Goal: Check status: Check status

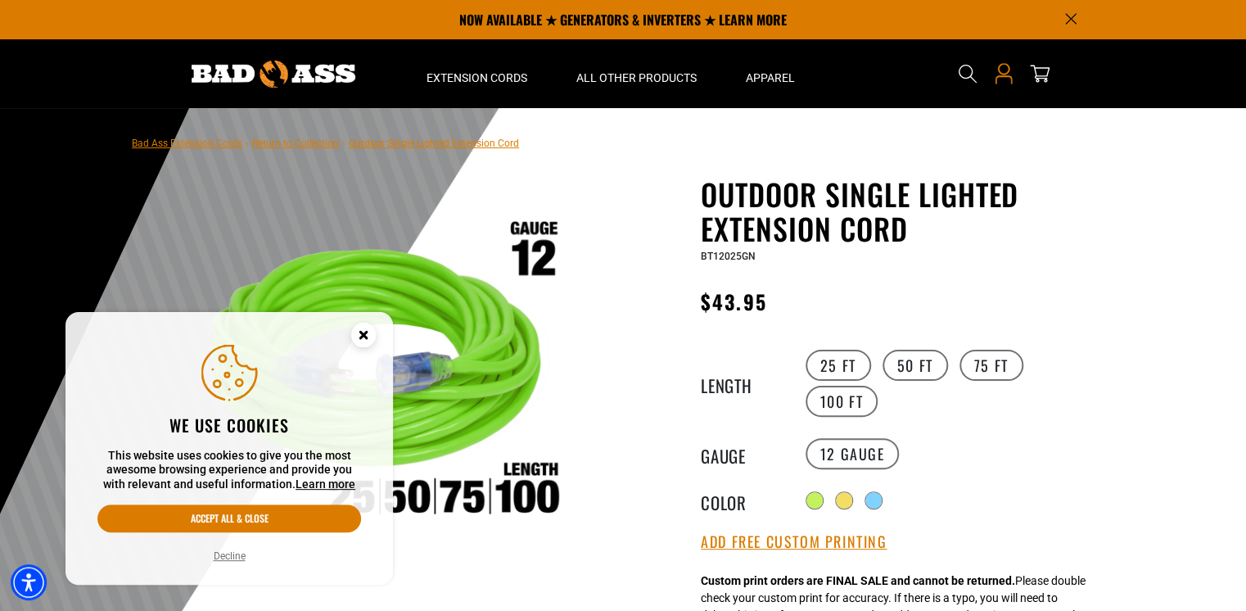
click at [1002, 79] on icon "Open this option" at bounding box center [1003, 73] width 21 height 21
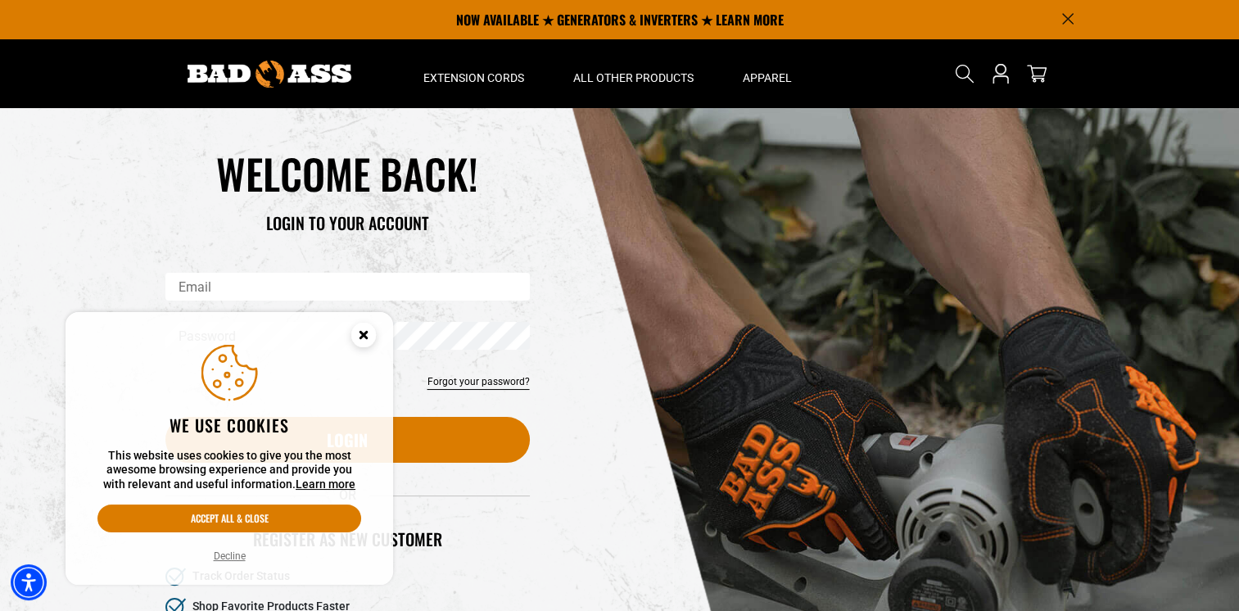
click at [364, 334] on icon "Cookie Consent" at bounding box center [363, 335] width 6 height 6
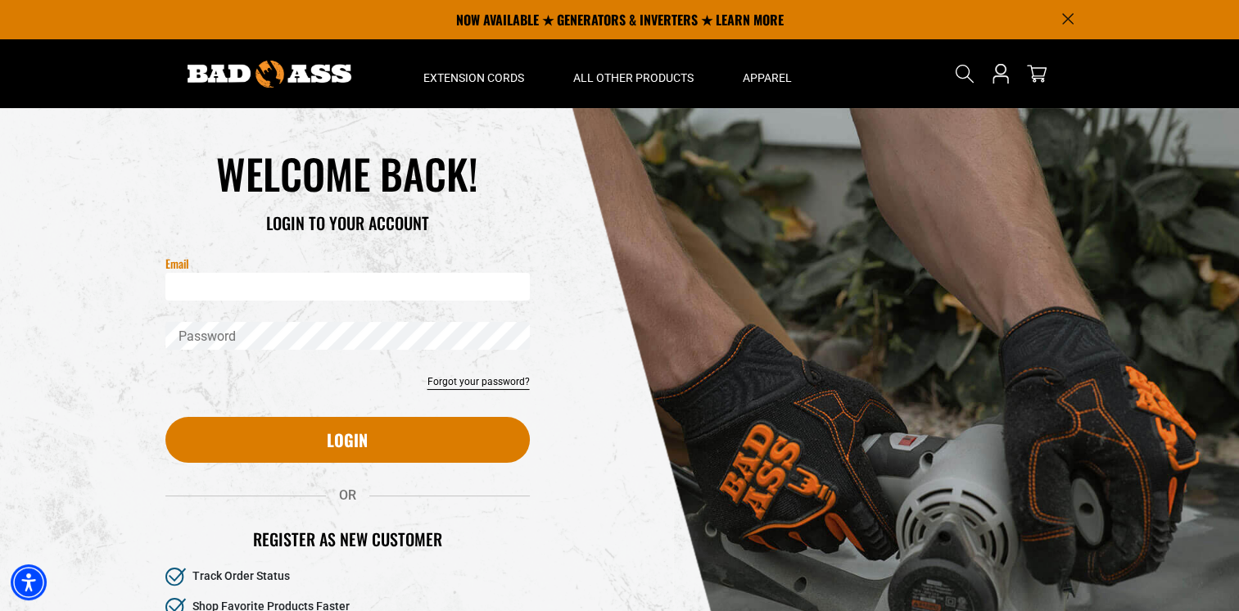
click at [207, 281] on input "Email" at bounding box center [347, 287] width 364 height 28
type input "**********"
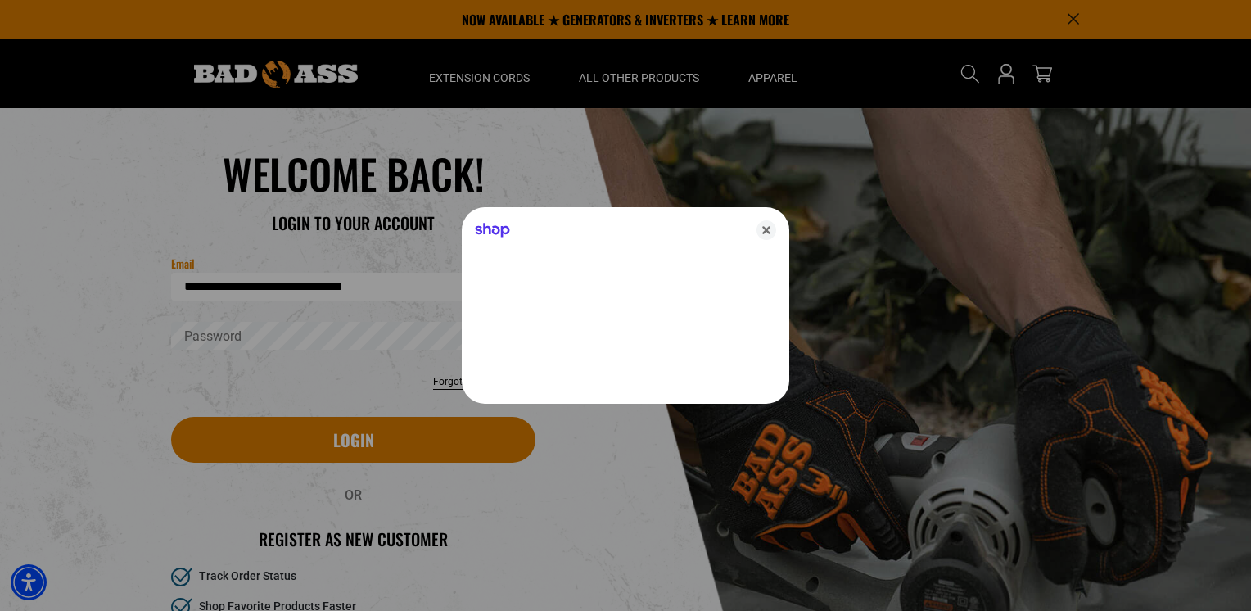
click at [213, 340] on div at bounding box center [625, 305] width 1251 height 611
click at [233, 342] on div at bounding box center [625, 305] width 1251 height 611
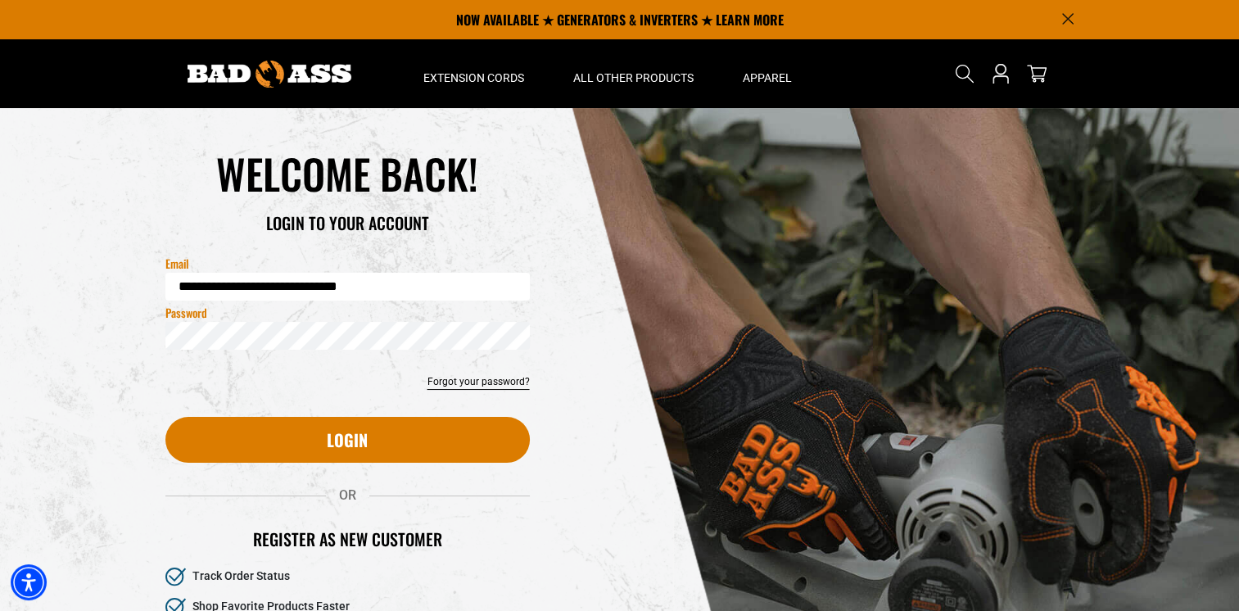
click at [165, 417] on button "Login" at bounding box center [347, 440] width 364 height 46
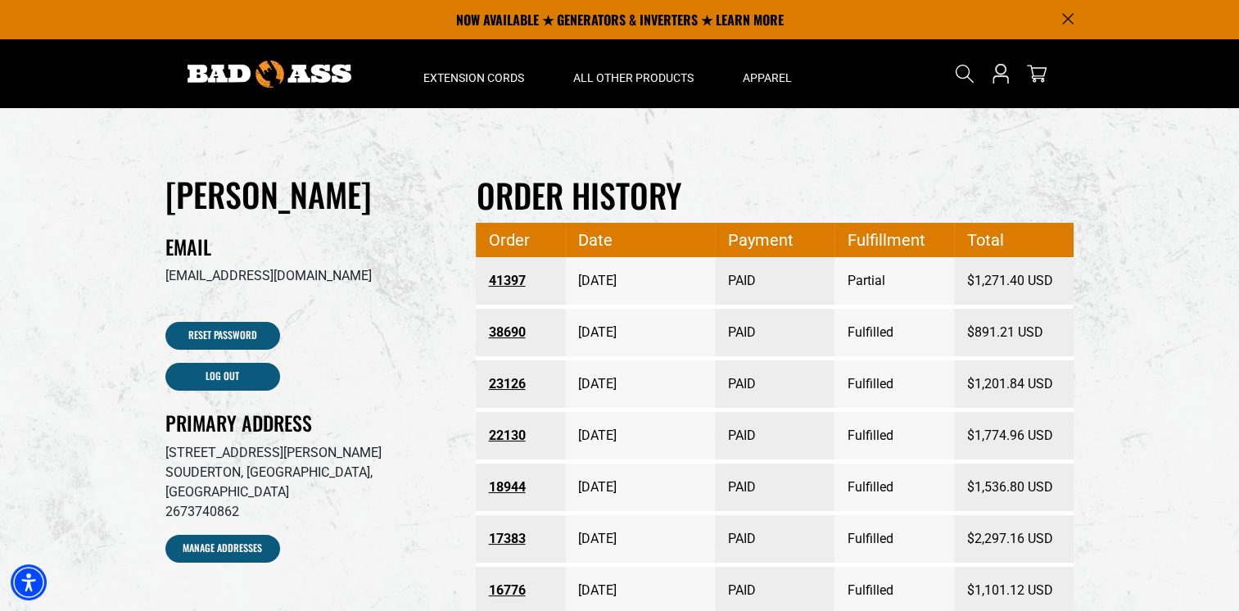
click at [511, 282] on link "41397" at bounding box center [521, 280] width 66 height 29
